Goal: Task Accomplishment & Management: Manage account settings

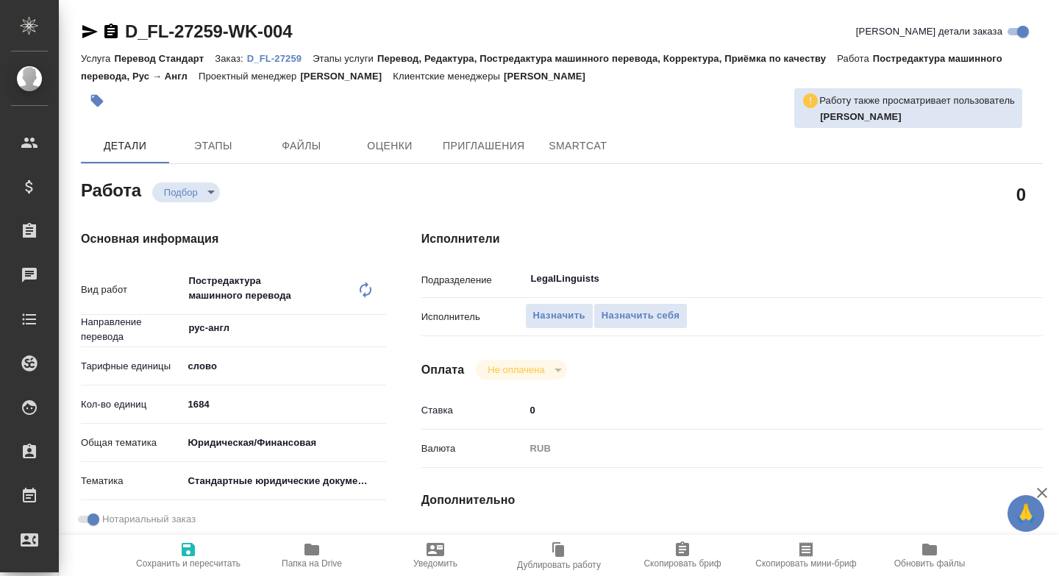
type textarea "x"
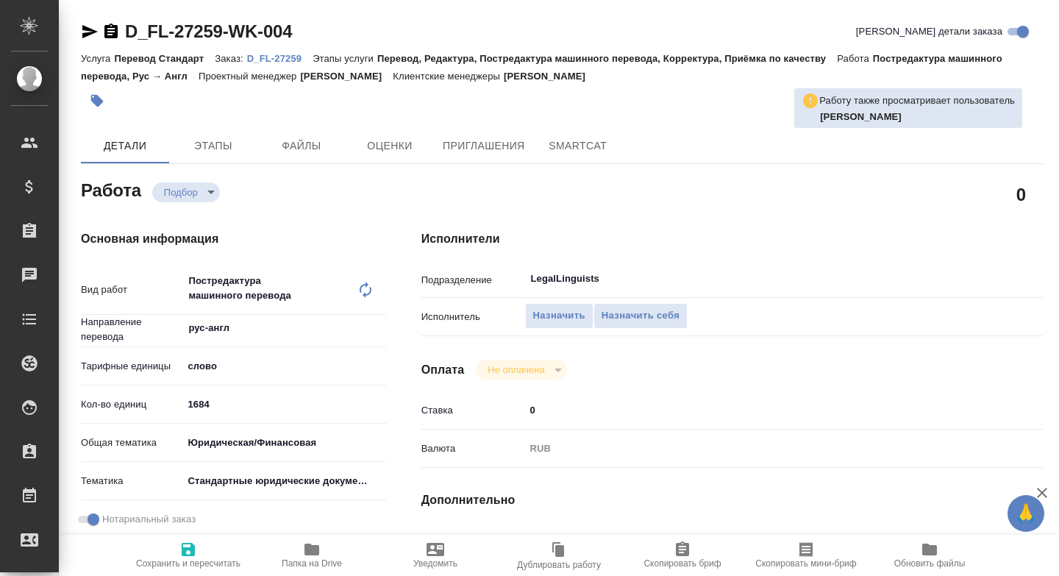
type textarea "x"
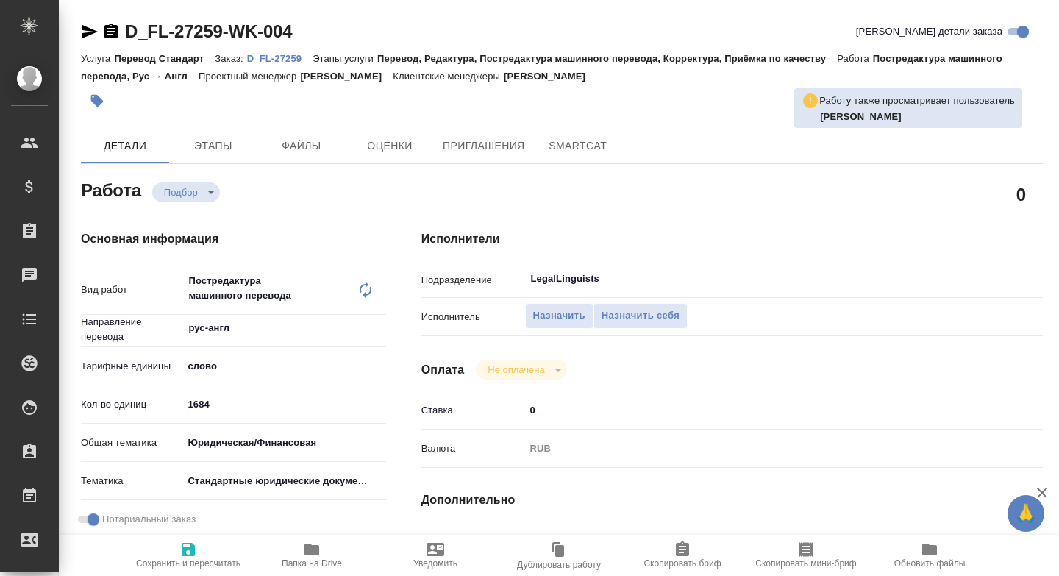
type textarea "x"
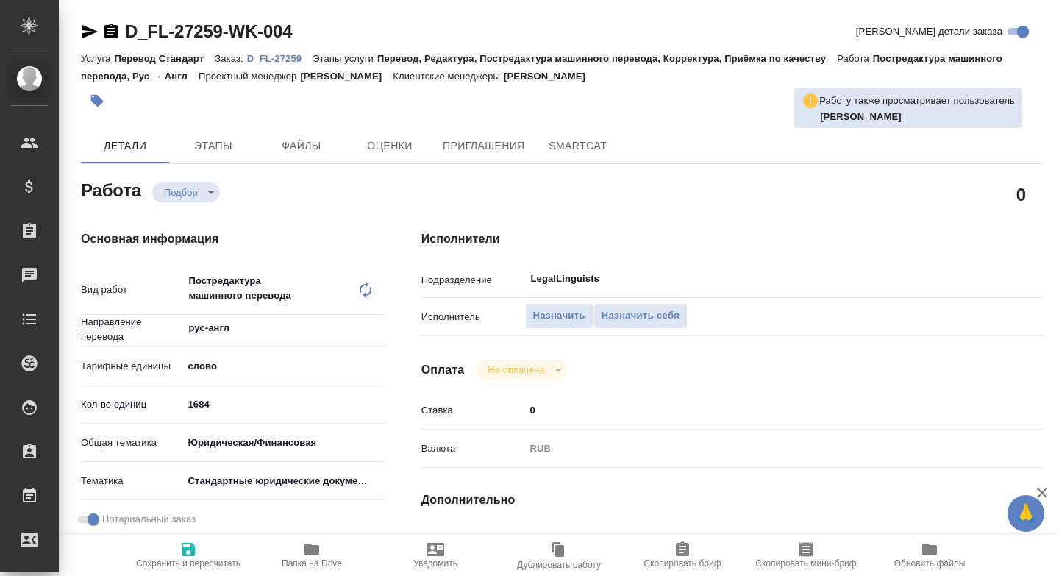
type textarea "x"
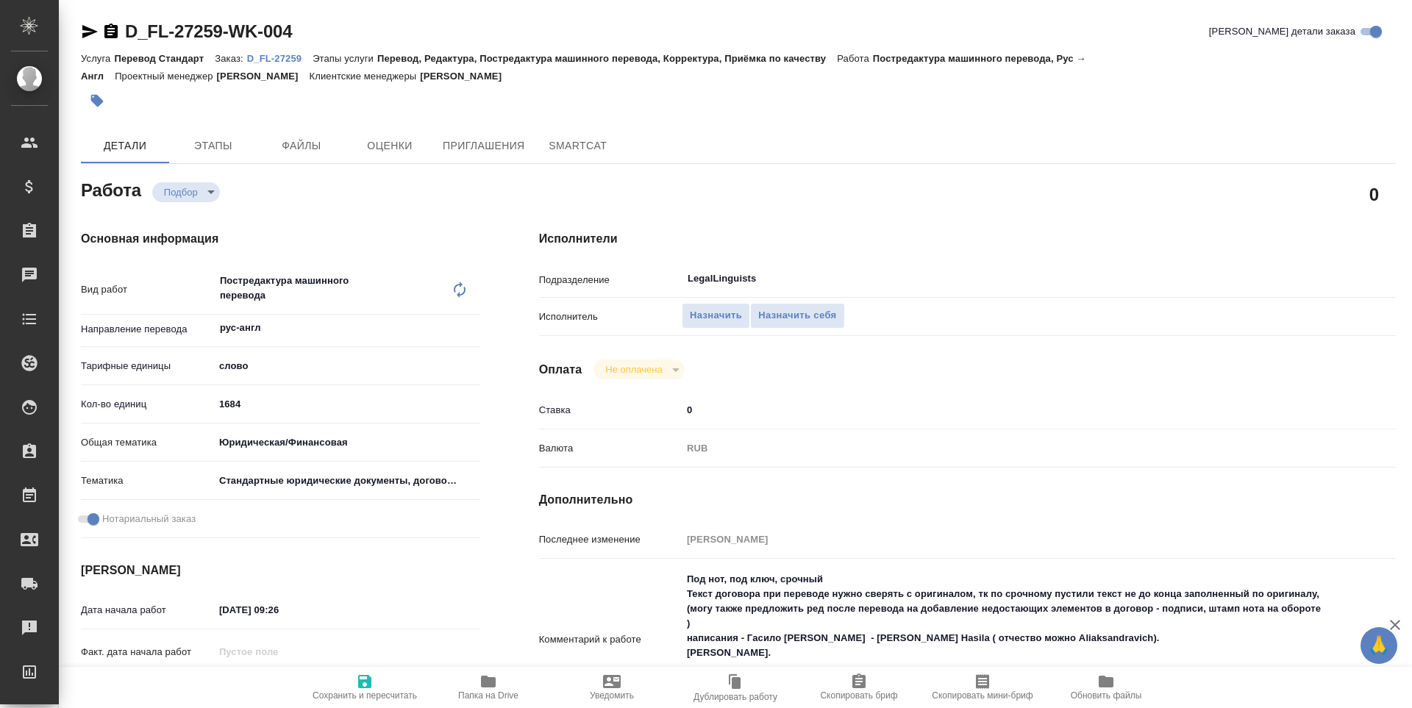
type textarea "x"
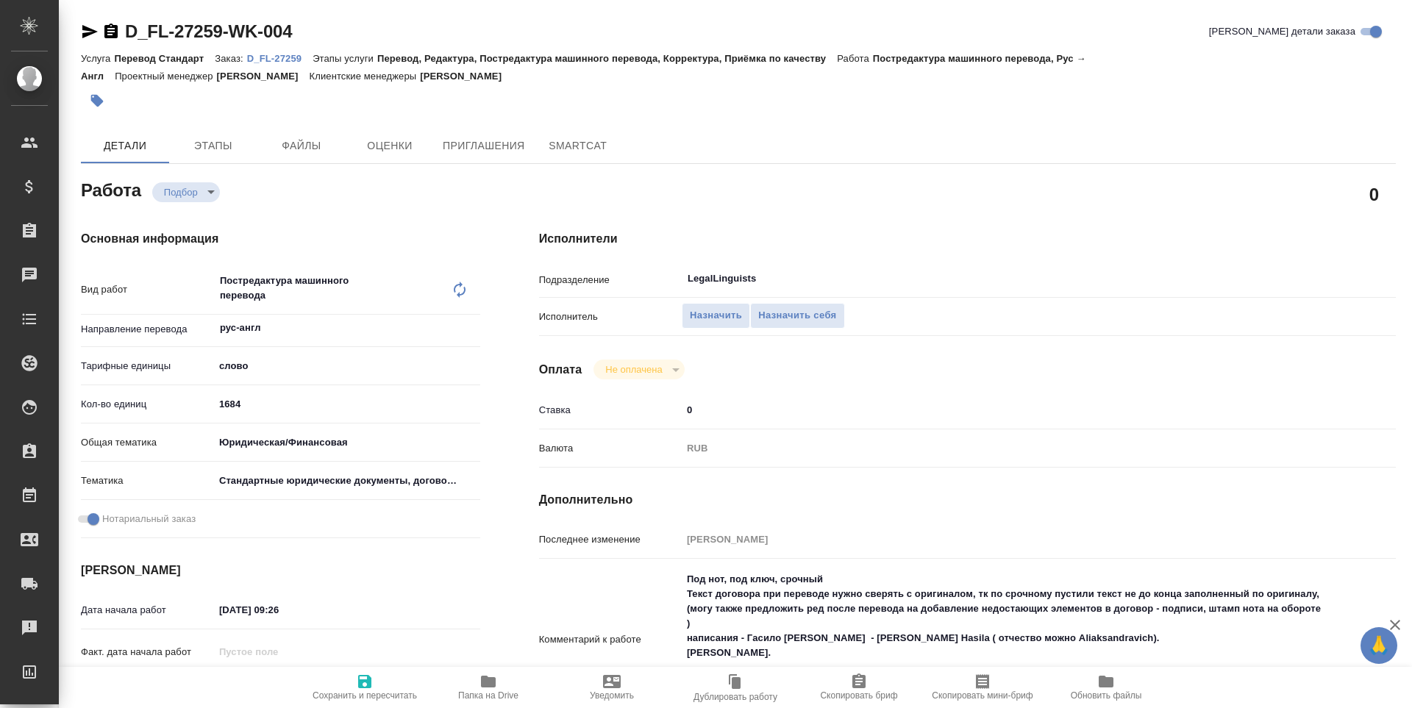
scroll to position [318, 0]
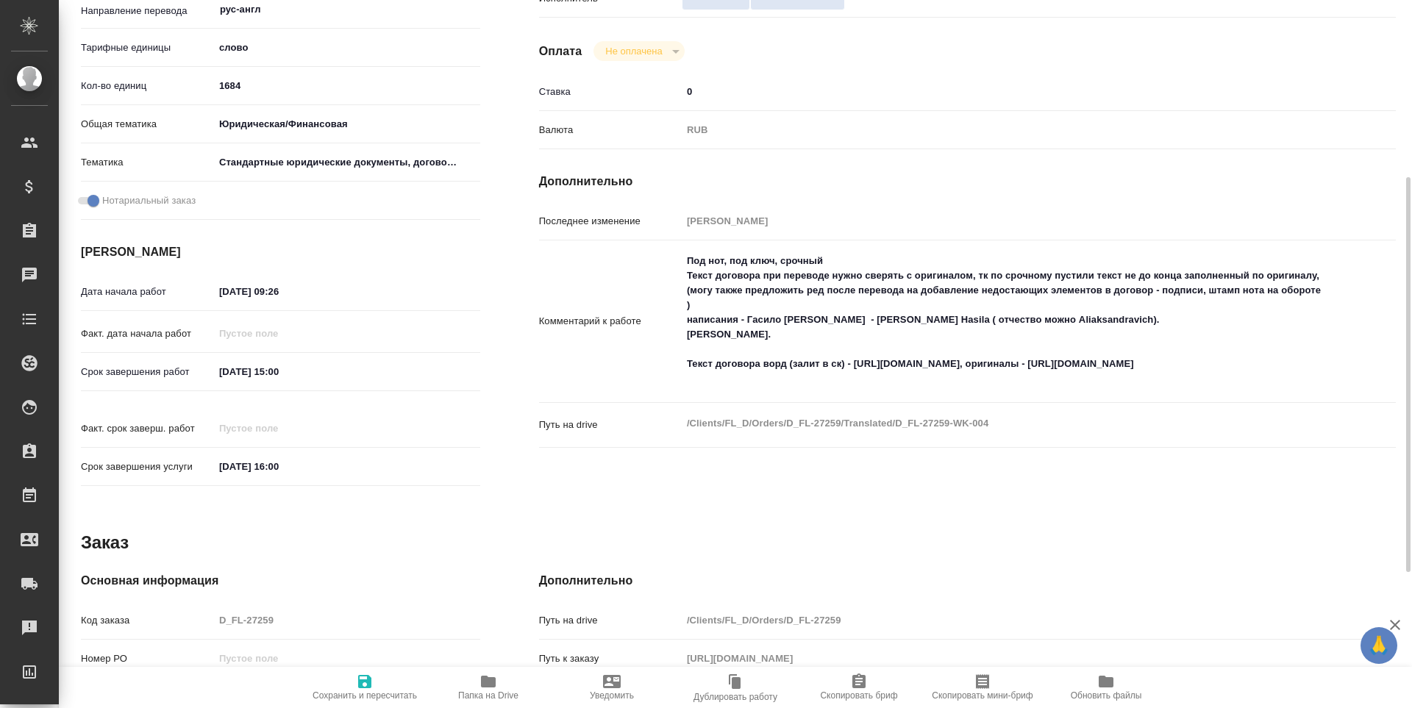
type textarea "x"
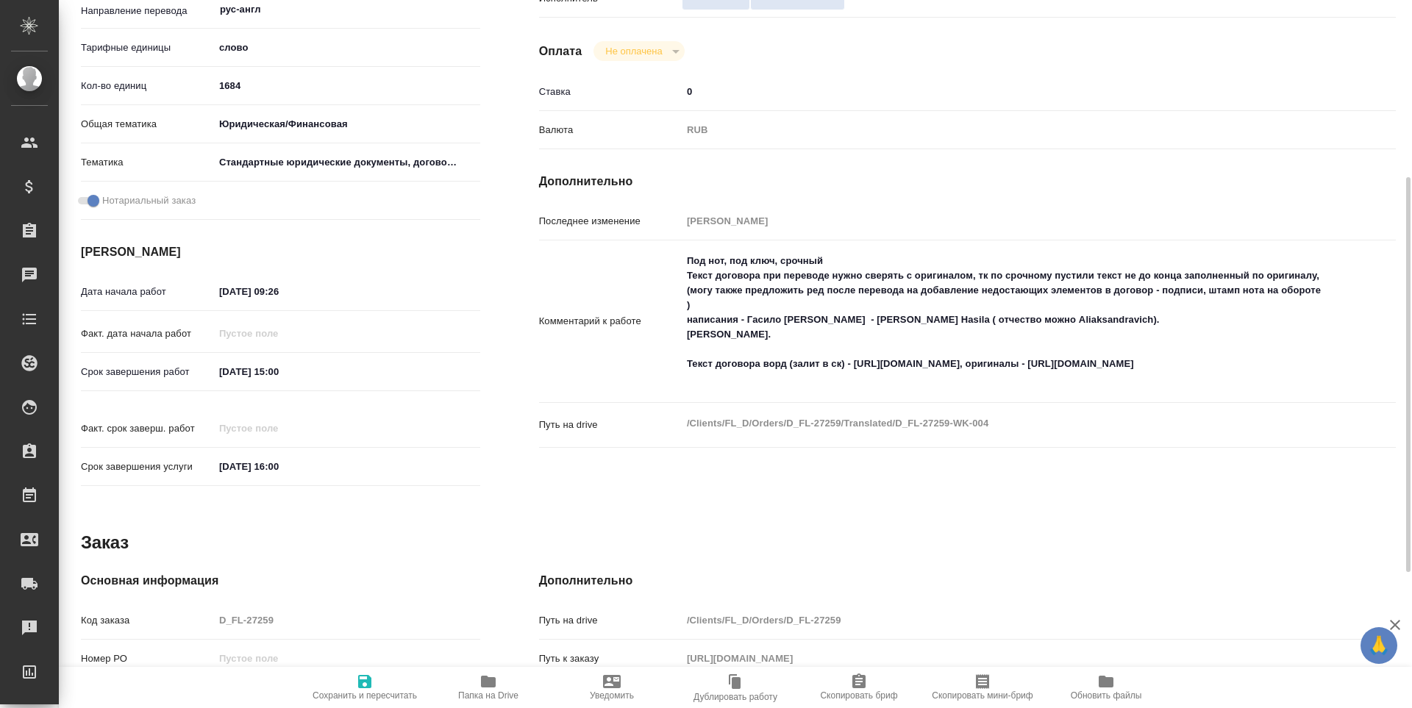
type textarea "x"
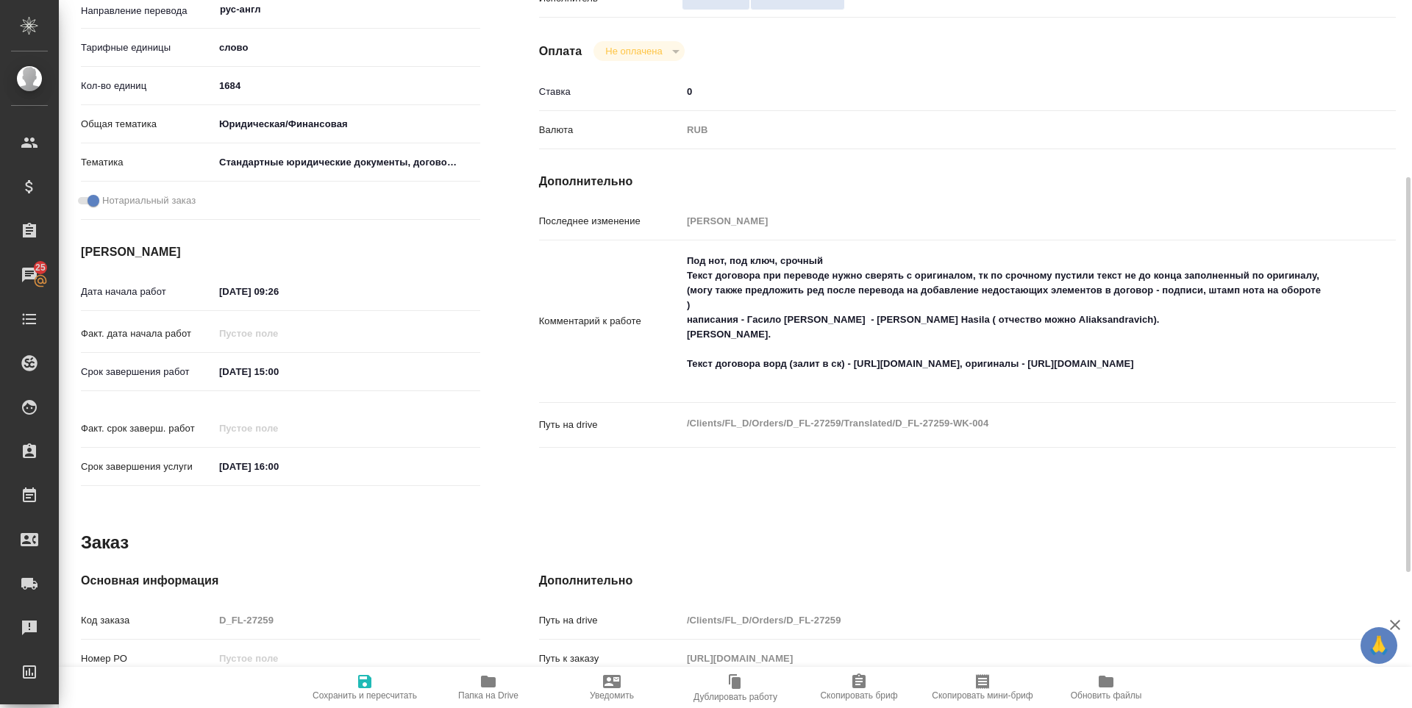
click at [488, 693] on span "Папка на Drive" at bounding box center [488, 696] width 60 height 10
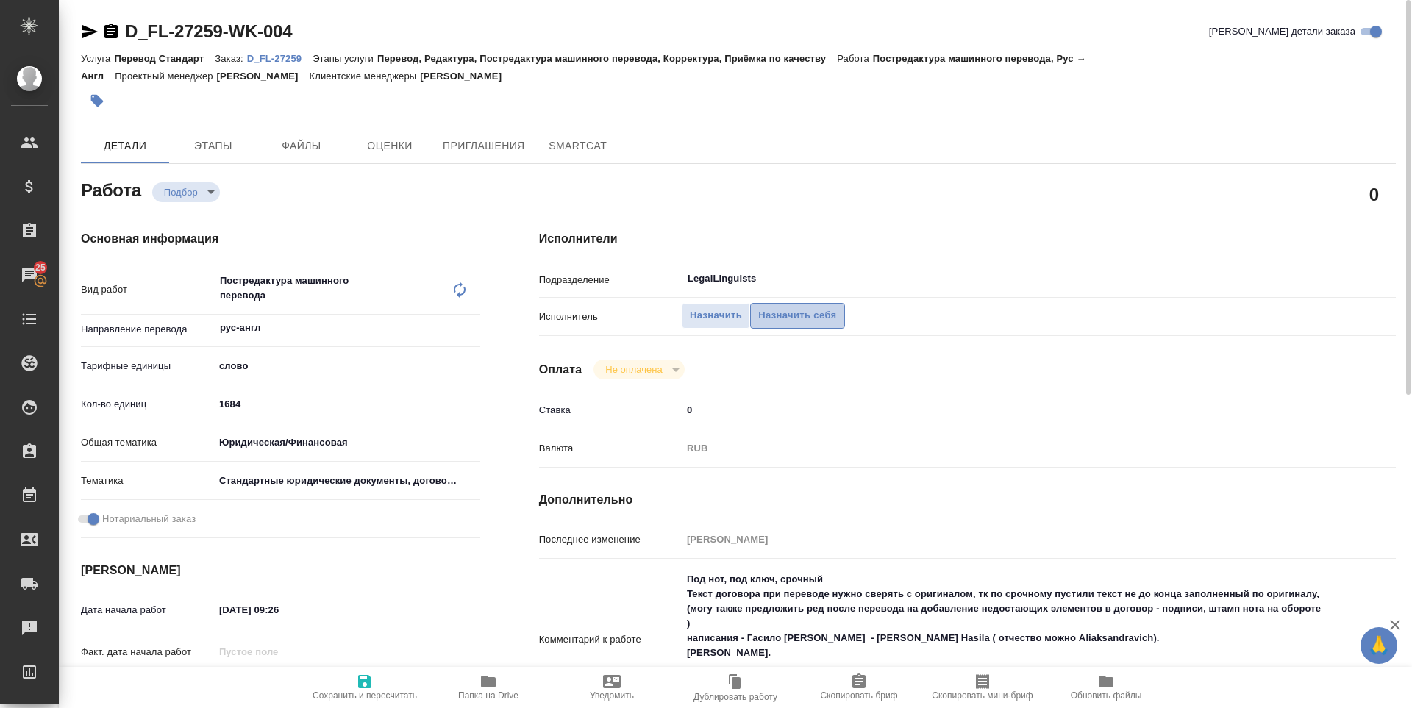
click at [828, 327] on button "Назначить себя" at bounding box center [797, 316] width 94 height 26
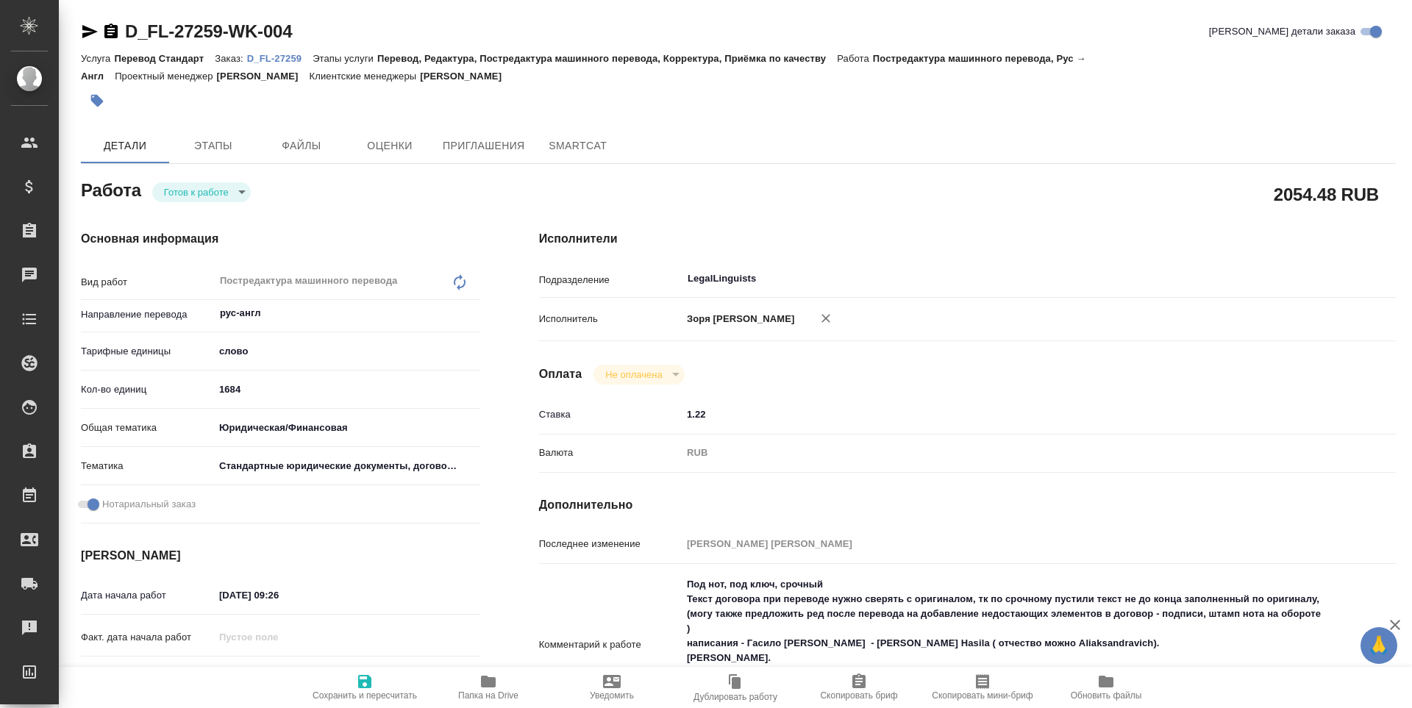
type textarea "x"
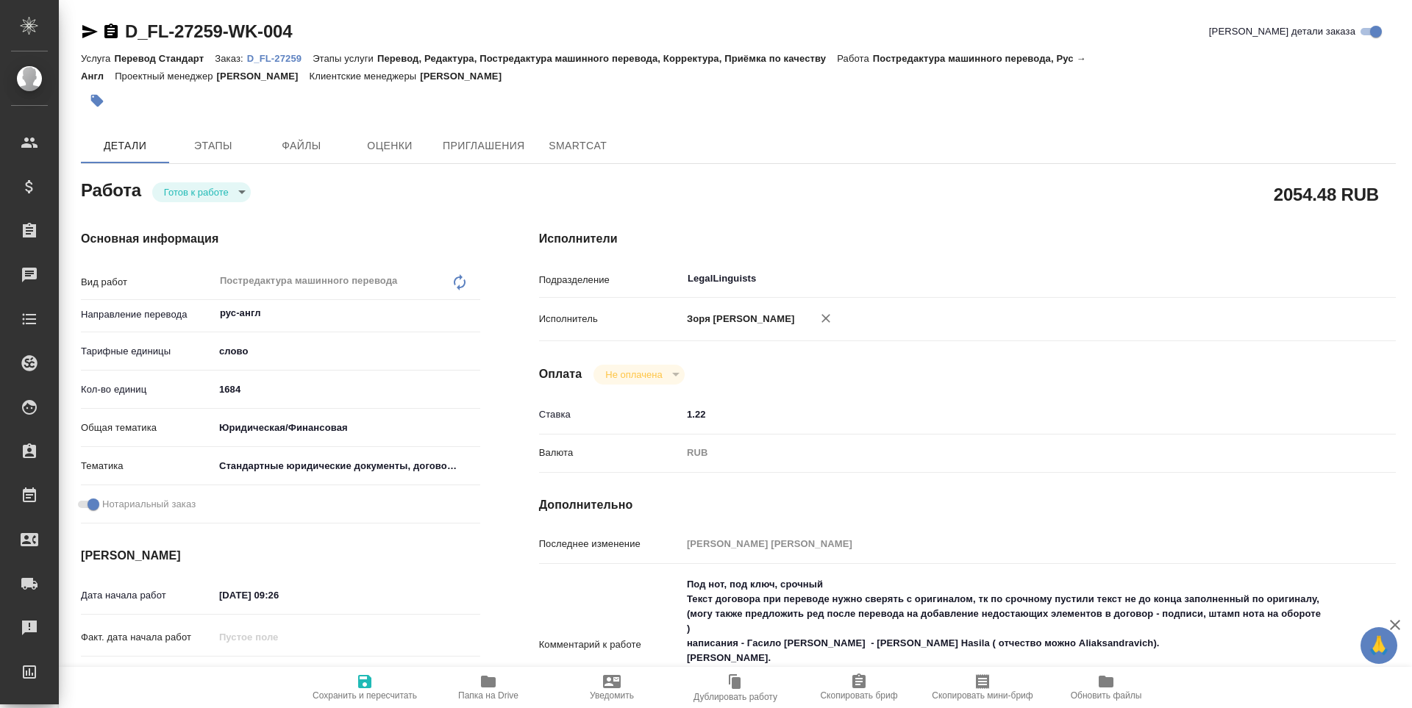
type textarea "x"
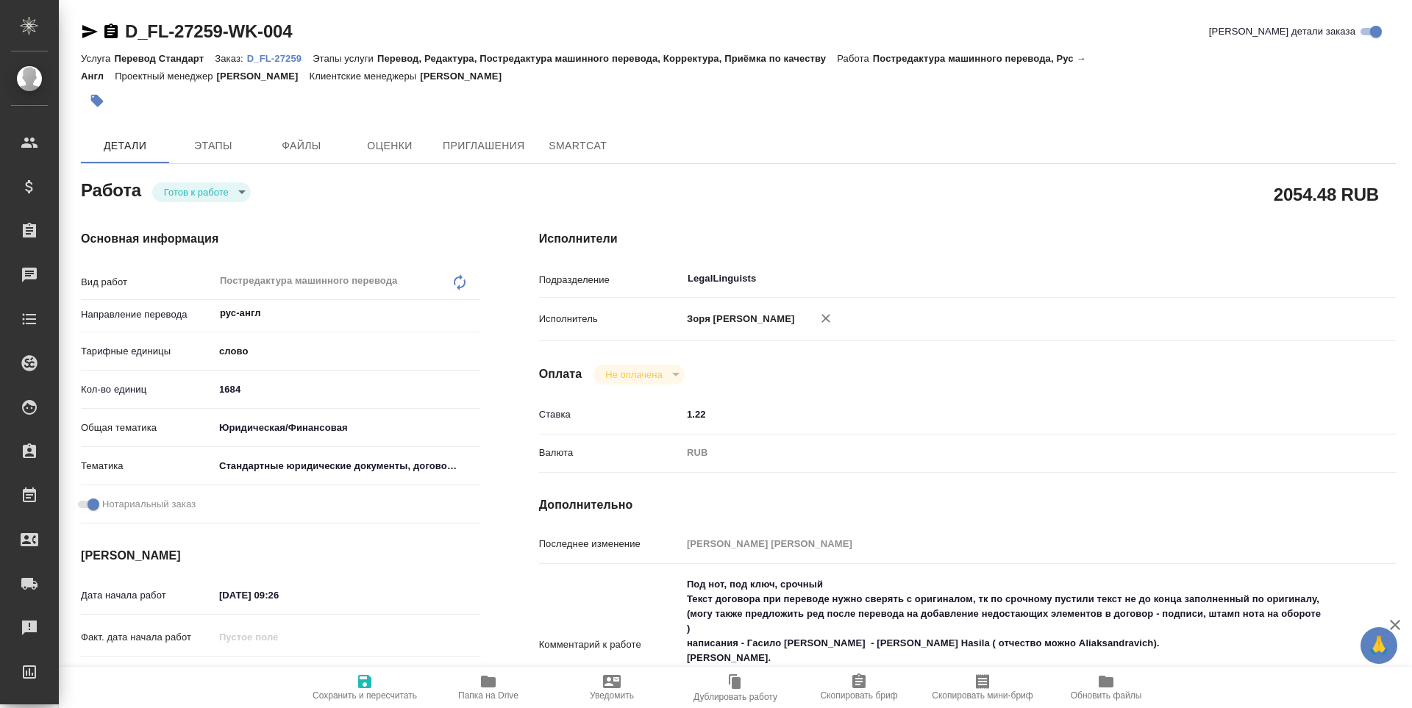
type textarea "x"
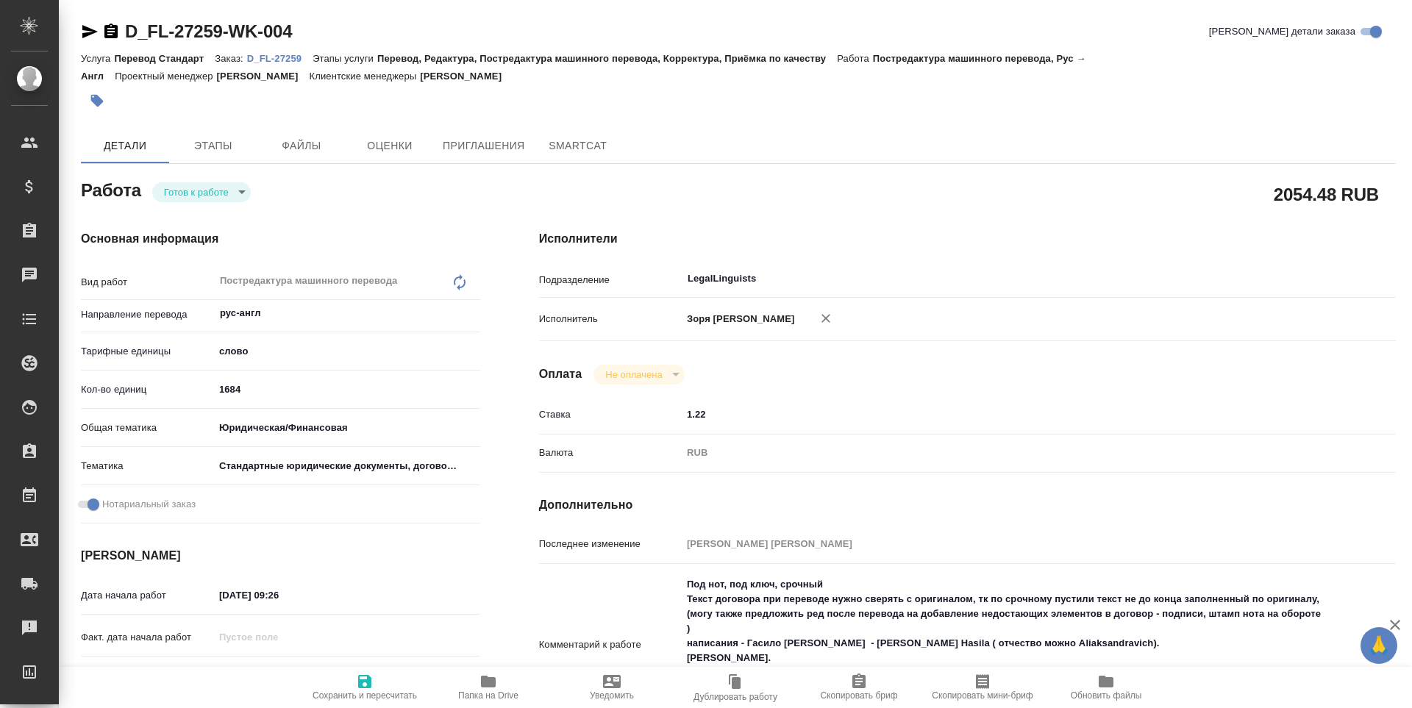
type textarea "x"
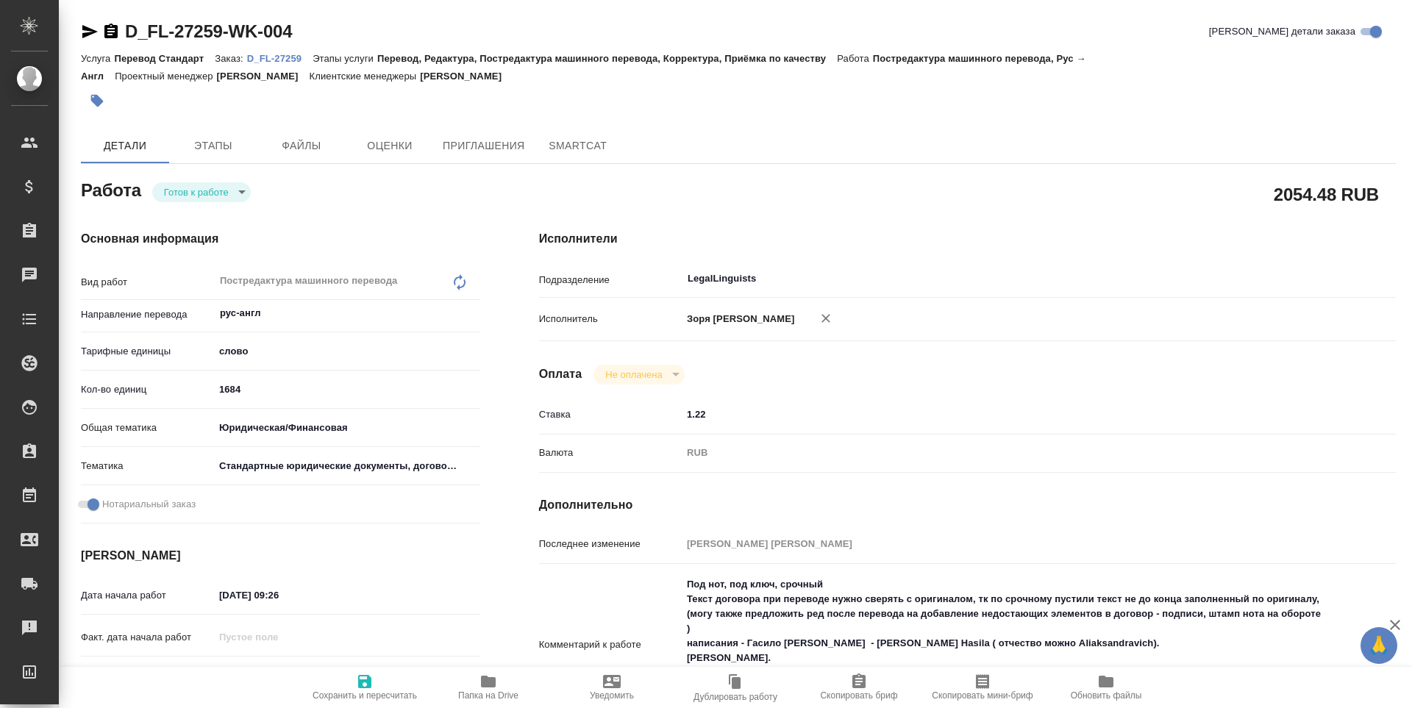
type textarea "x"
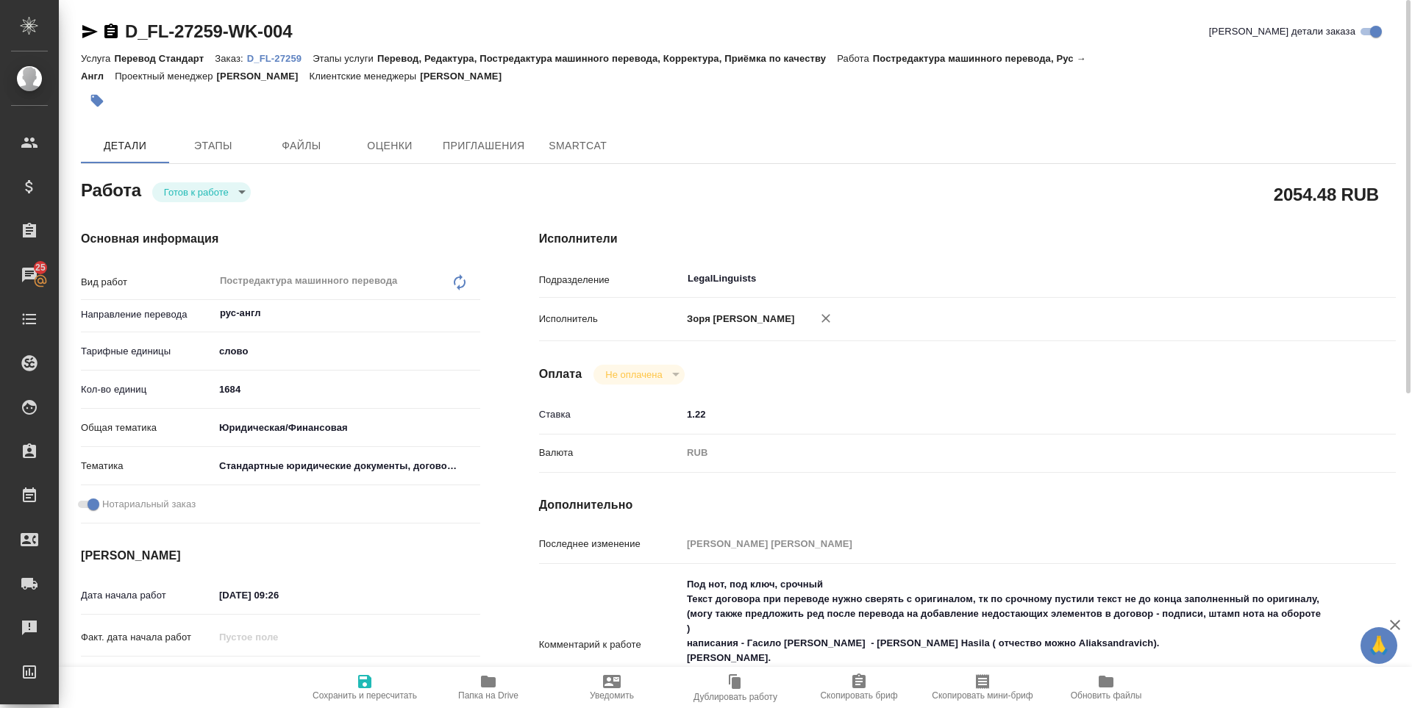
scroll to position [318, 0]
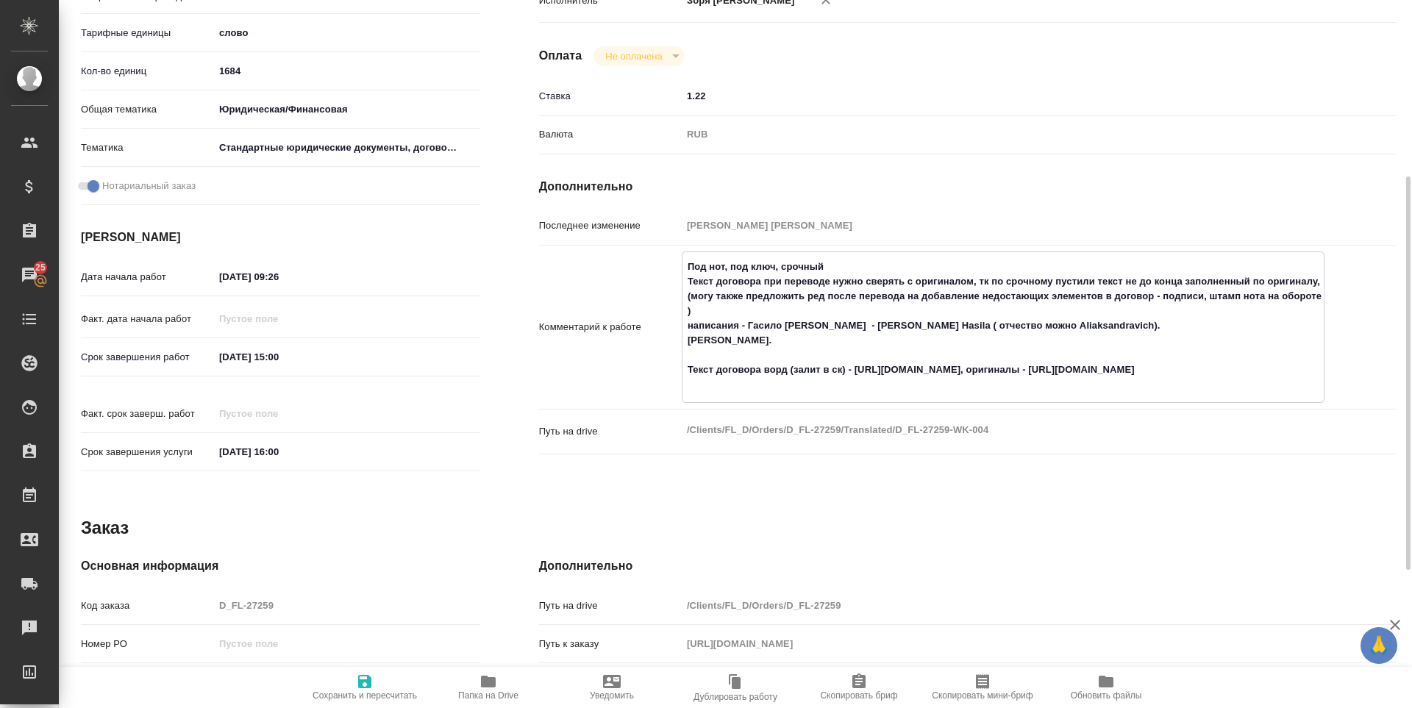
drag, startPoint x: 855, startPoint y: 381, endPoint x: 1074, endPoint y: 379, distance: 219.2
click at [1074, 379] on textarea "Под нот, под ключ, срочный Текст договора при переводе нужно сверять с оригинал…" at bounding box center [1003, 326] width 641 height 143
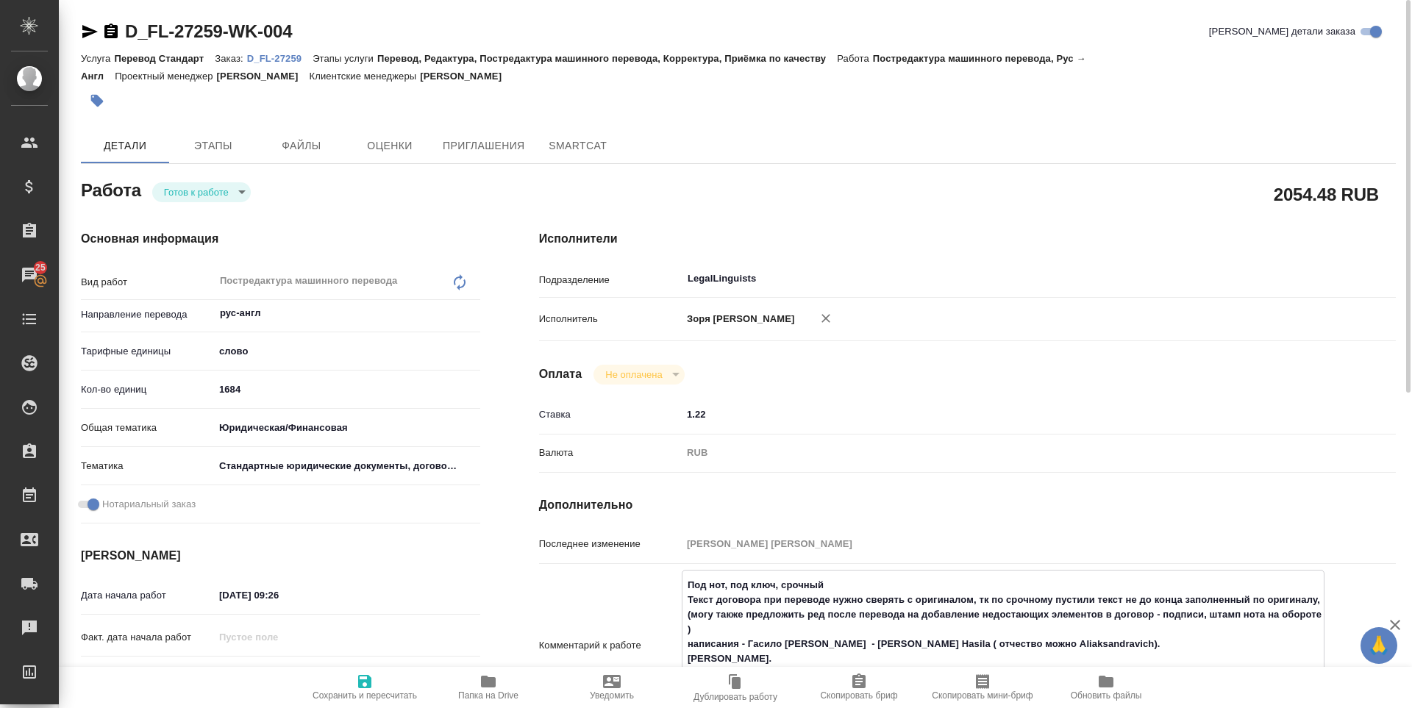
type textarea "x"
click at [177, 183] on body "🙏 .cls-1 fill:#fff; AWATERA Zoria Tatiana Клиенты Спецификации Заказы 25 Чаты T…" at bounding box center [706, 354] width 1412 height 708
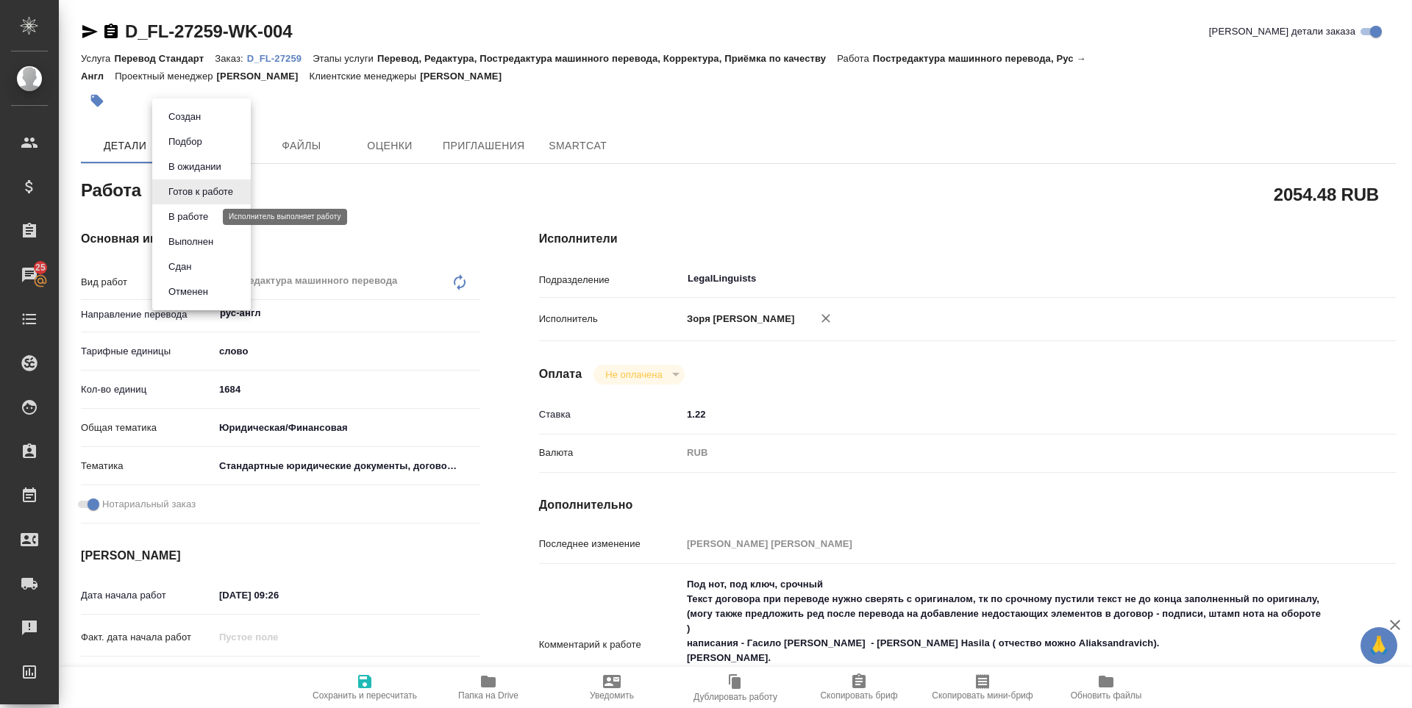
click at [187, 210] on button "В работе" at bounding box center [188, 217] width 49 height 16
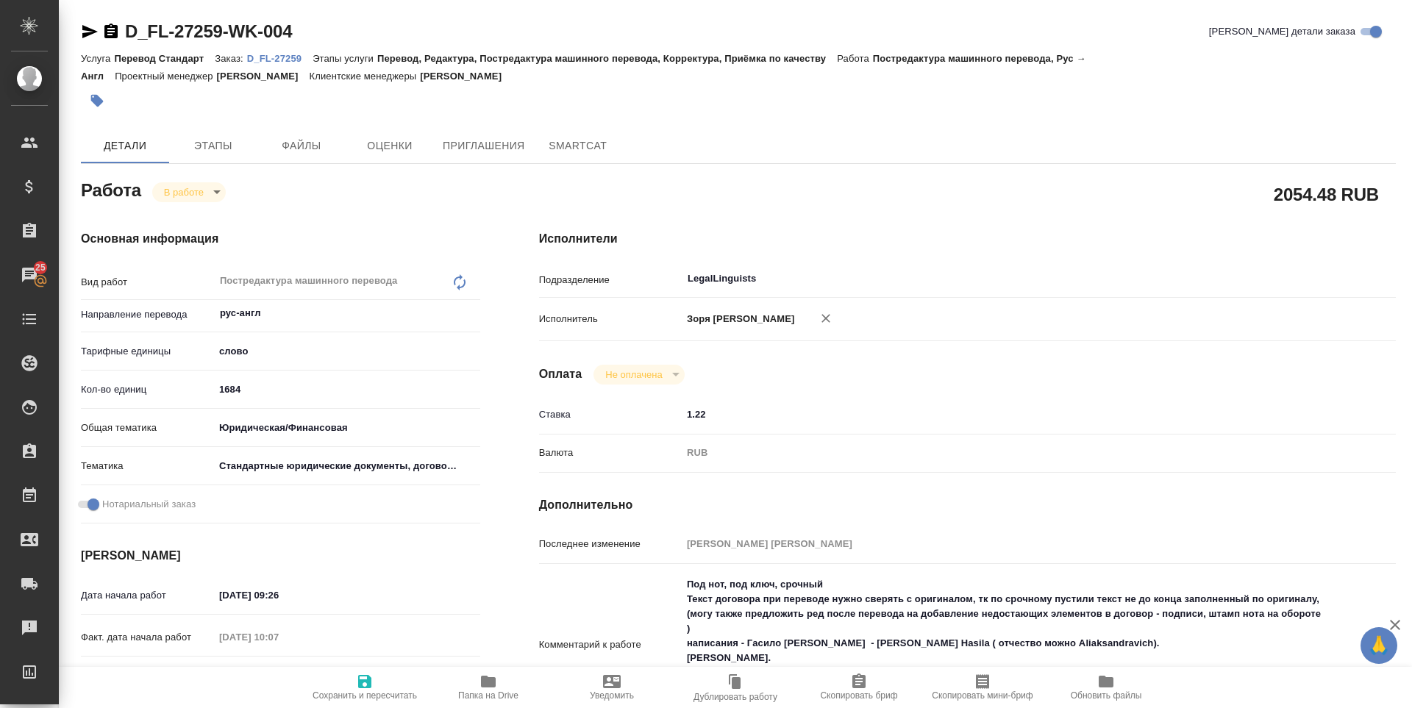
type textarea "x"
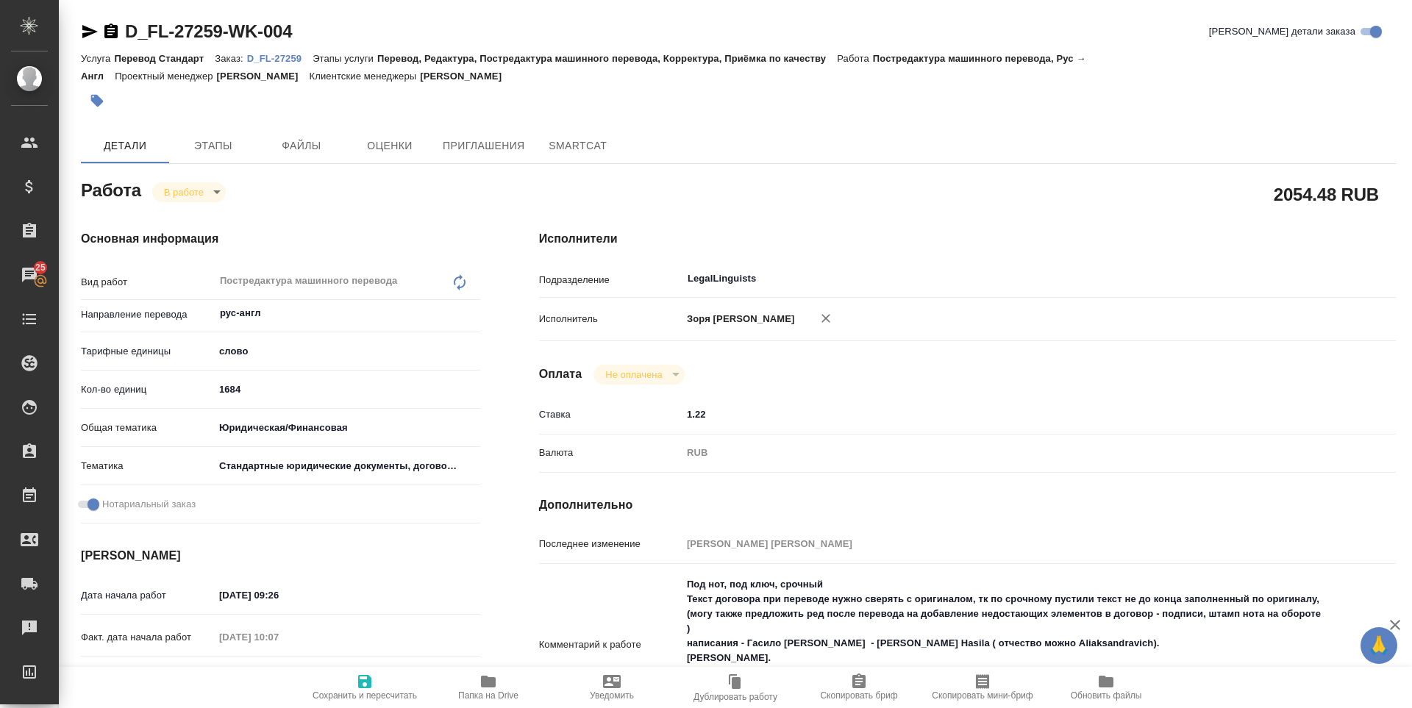
type textarea "x"
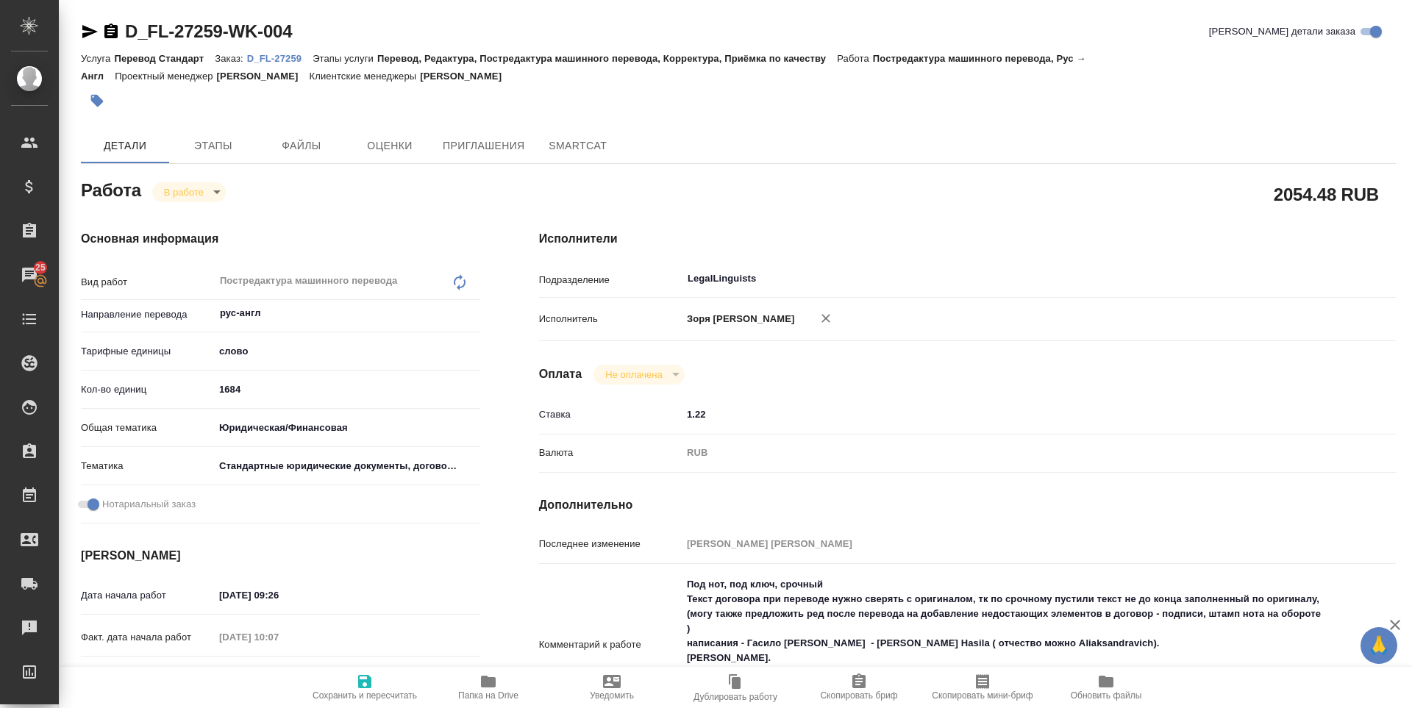
scroll to position [318, 0]
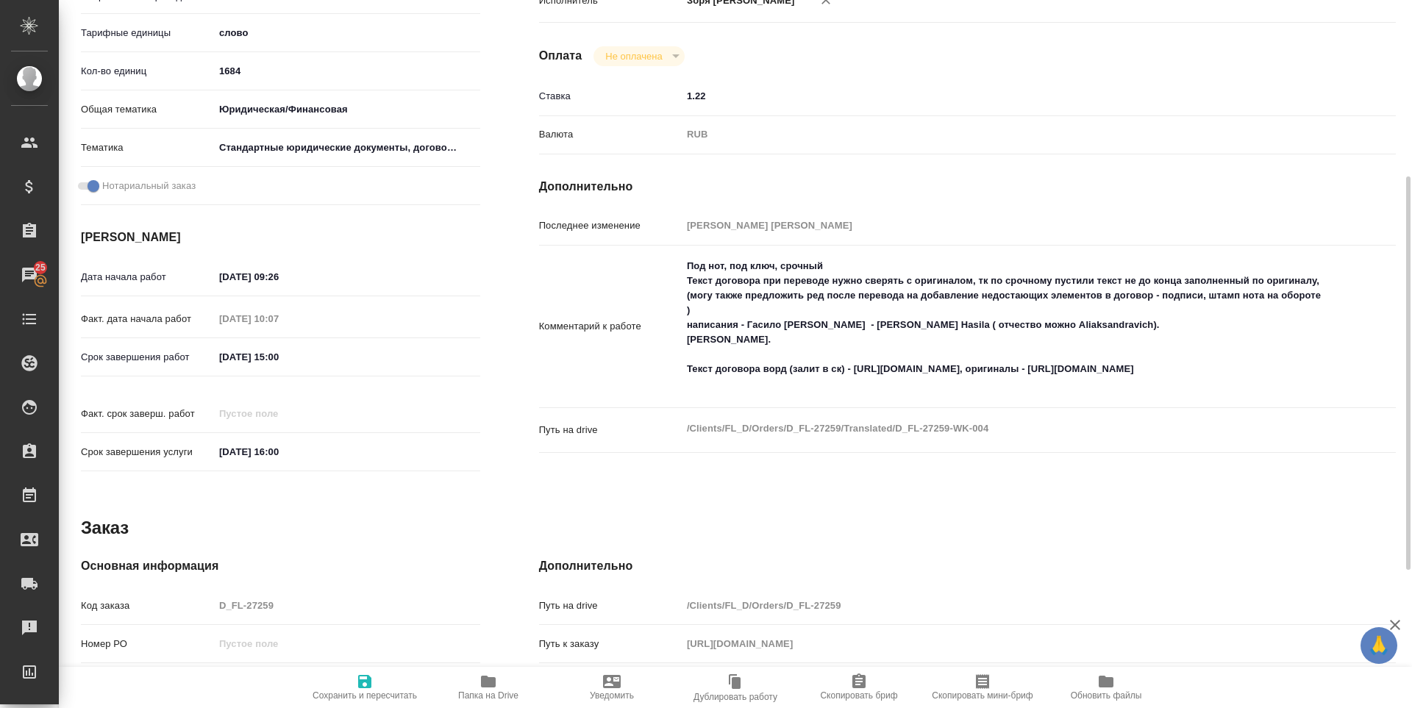
type textarea "x"
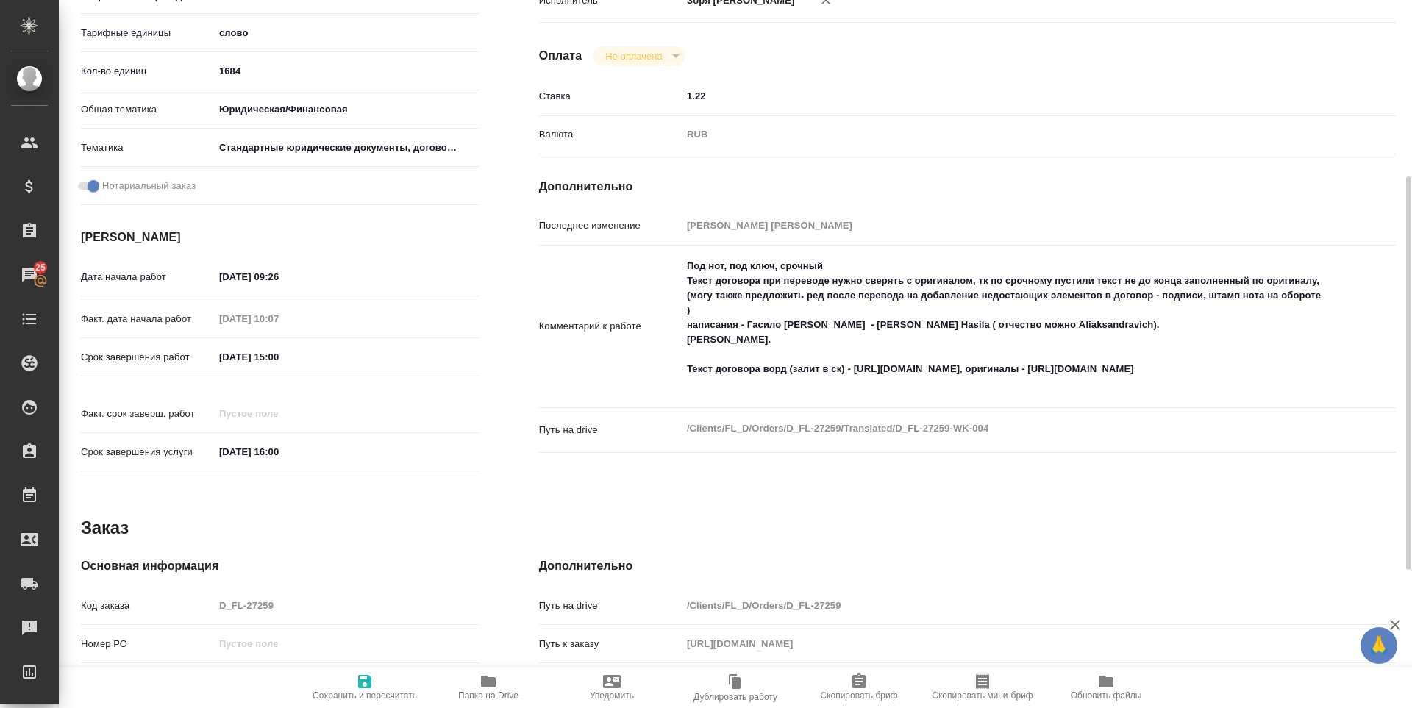
scroll to position [0, 0]
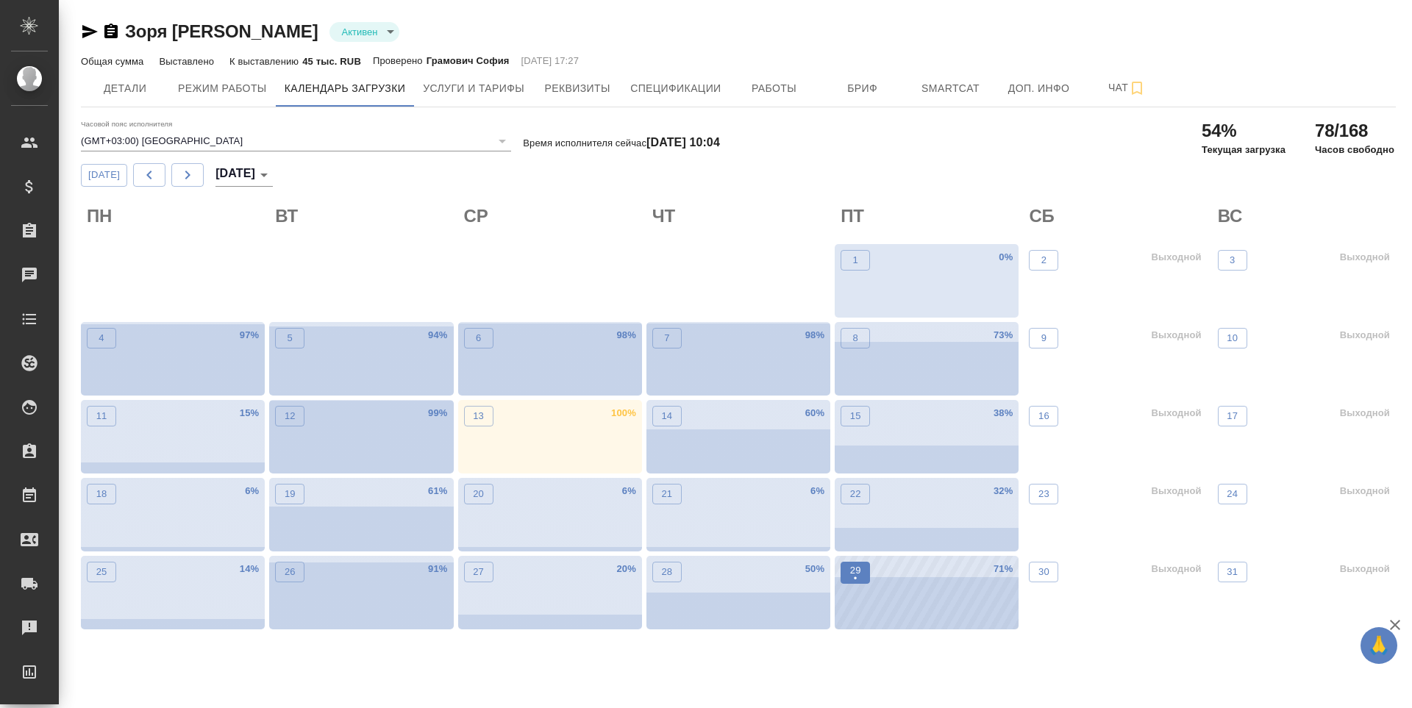
click at [855, 577] on p "•" at bounding box center [855, 579] width 11 height 15
